Goal: Navigation & Orientation: Find specific page/section

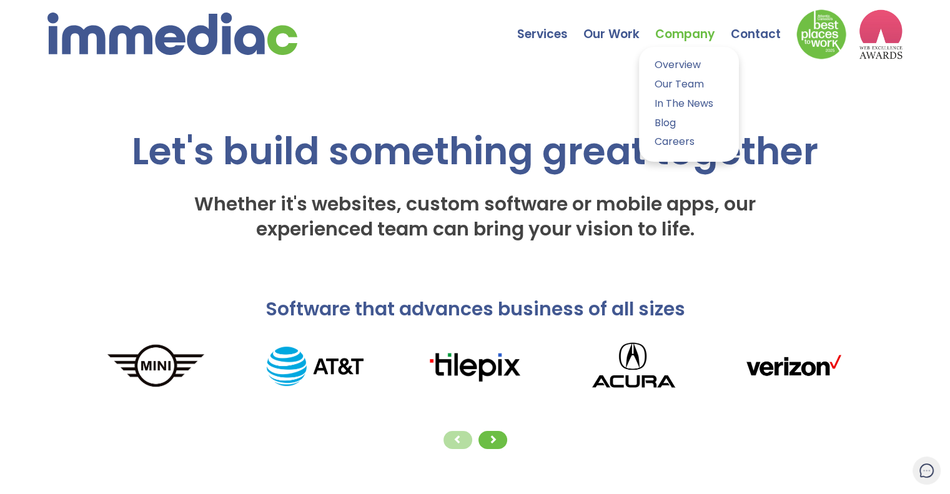
click at [679, 33] on link "Company" at bounding box center [693, 25] width 76 height 44
click at [679, 84] on link "Our Team" at bounding box center [688, 85] width 81 height 18
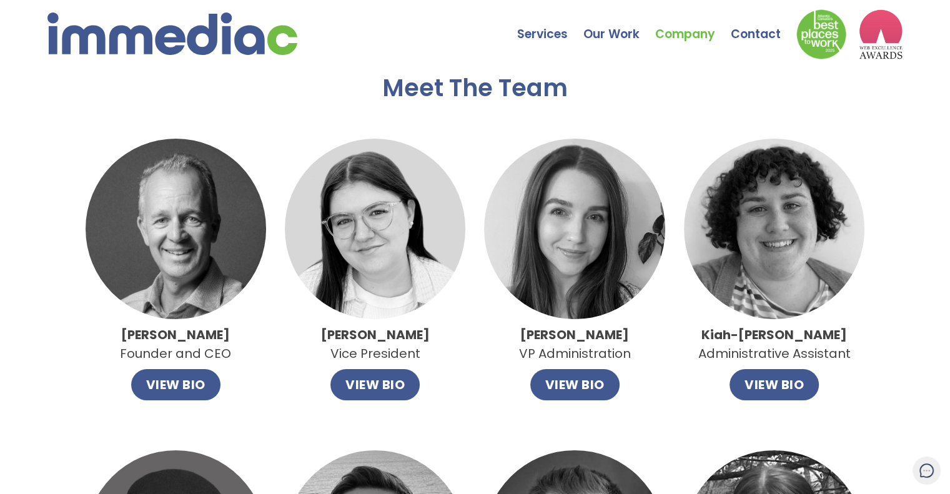
click at [203, 14] on img at bounding box center [172, 33] width 250 height 42
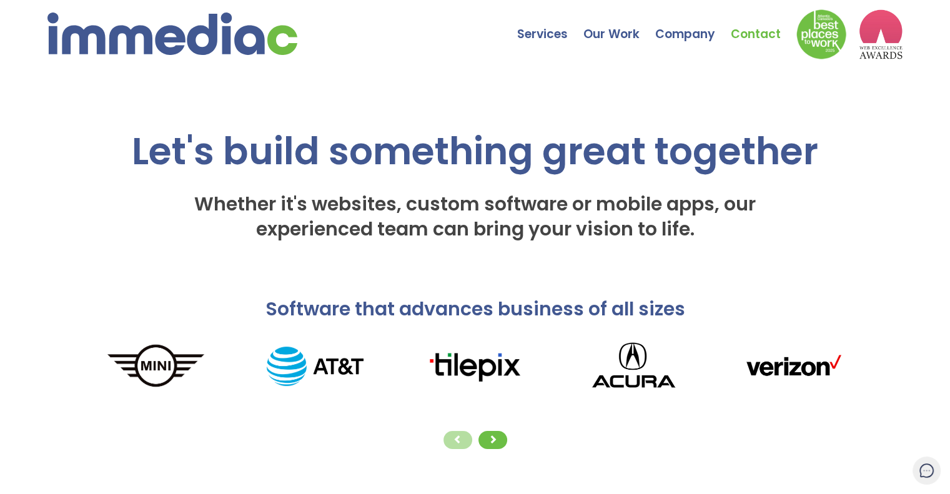
click at [750, 34] on link "Contact" at bounding box center [764, 25] width 66 height 44
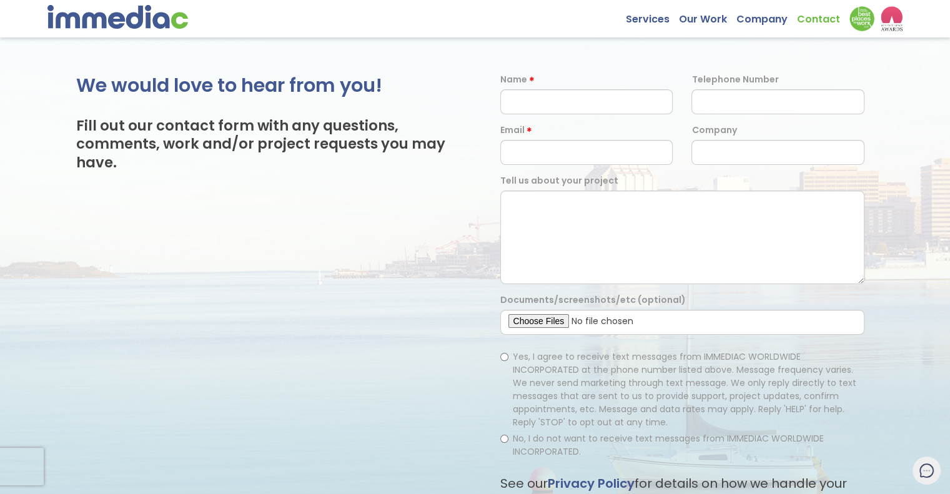
scroll to position [32, 0]
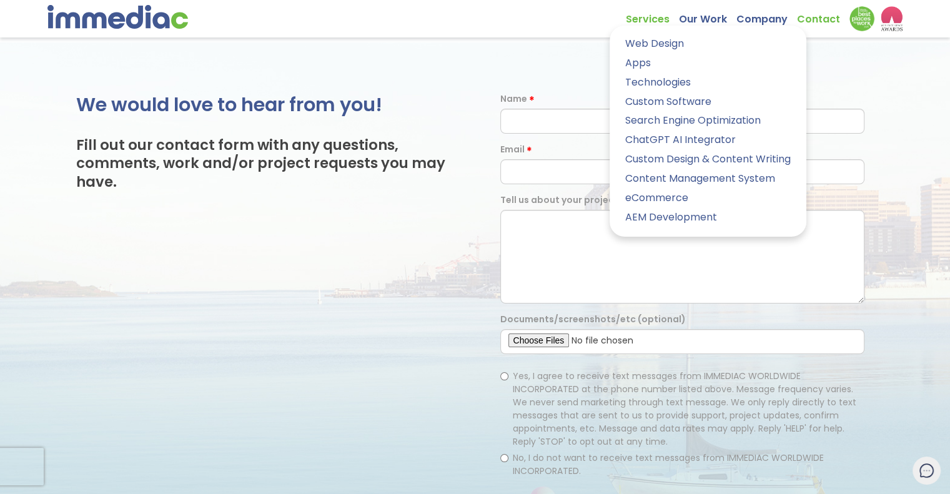
click at [657, 19] on link "Services" at bounding box center [652, 15] width 53 height 19
